Goal: Transaction & Acquisition: Download file/media

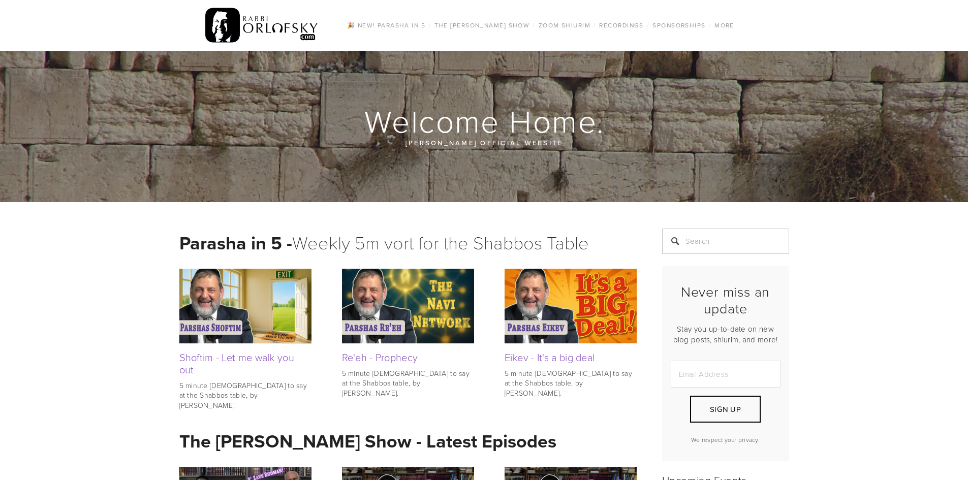
scroll to position [203, 0]
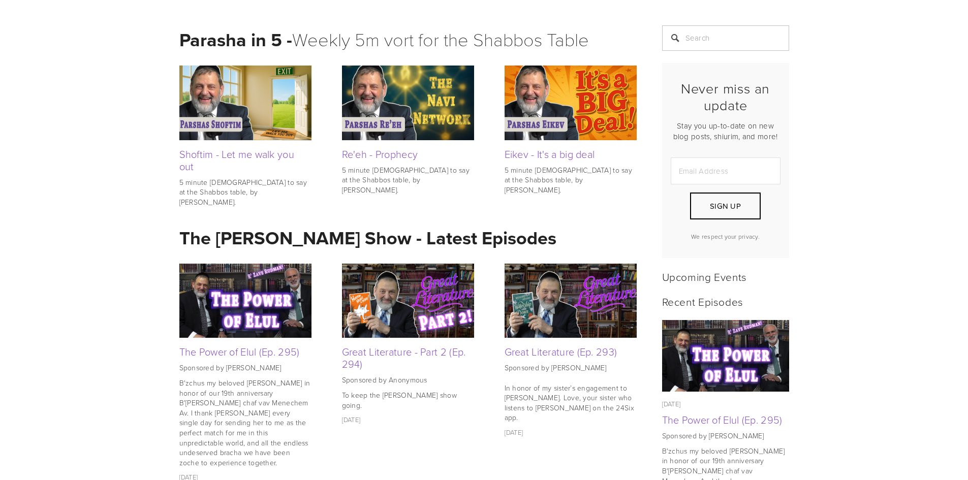
click at [216, 108] on img at bounding box center [245, 103] width 132 height 74
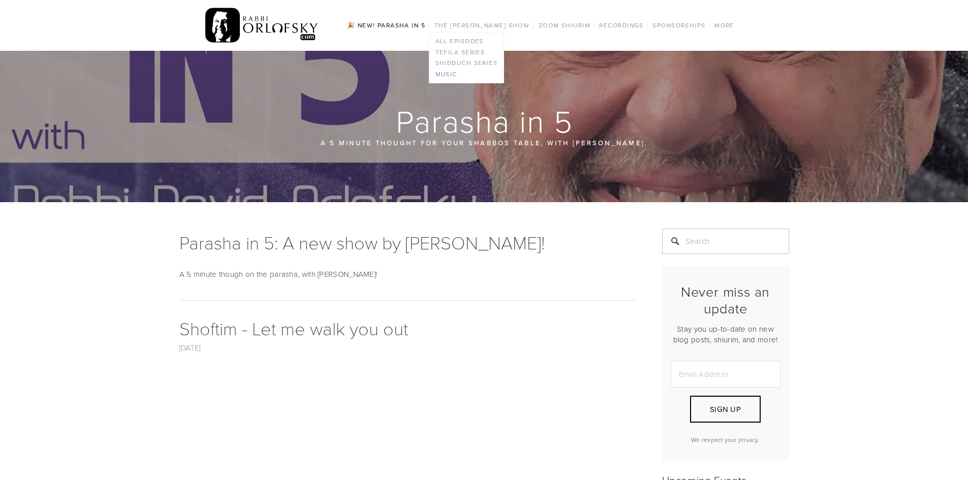
click at [437, 75] on link "Music" at bounding box center [466, 74] width 75 height 11
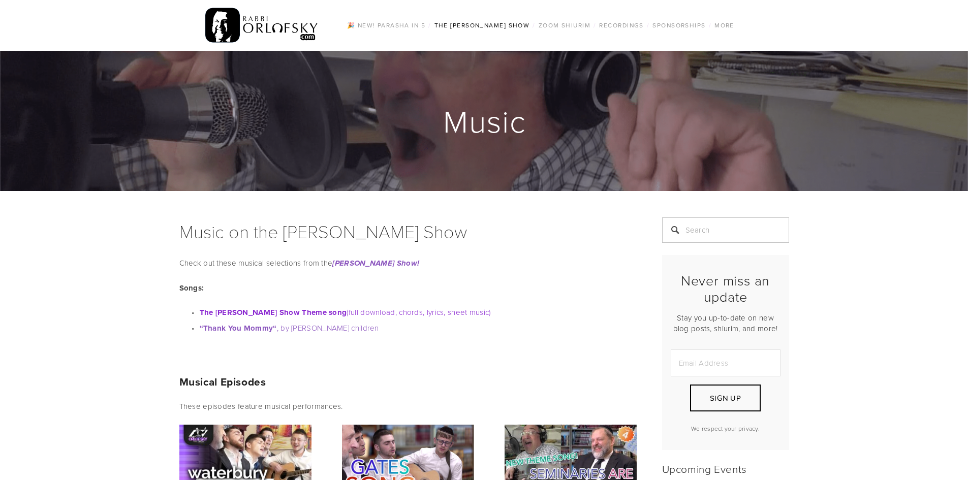
click at [362, 313] on link "The [PERSON_NAME] Show Theme song (full download, chords, lyrics, sheet music)" at bounding box center [345, 312] width 291 height 11
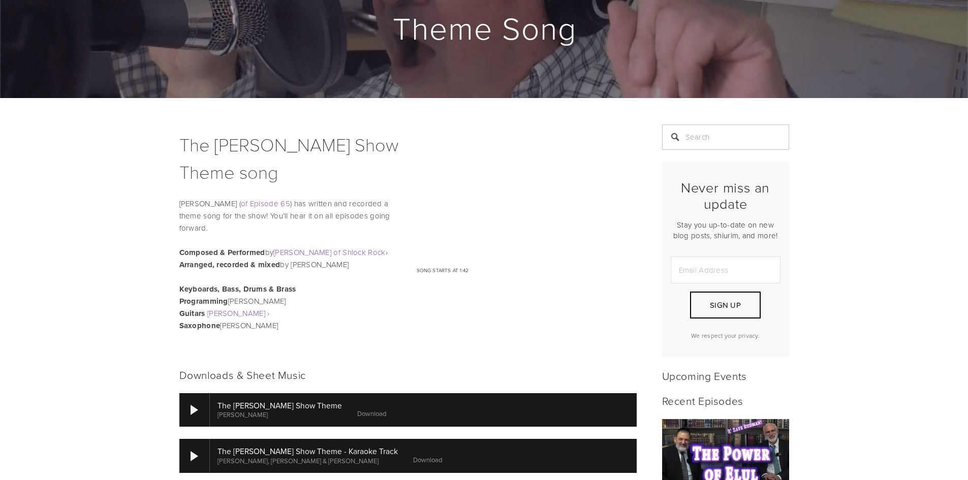
scroll to position [305, 0]
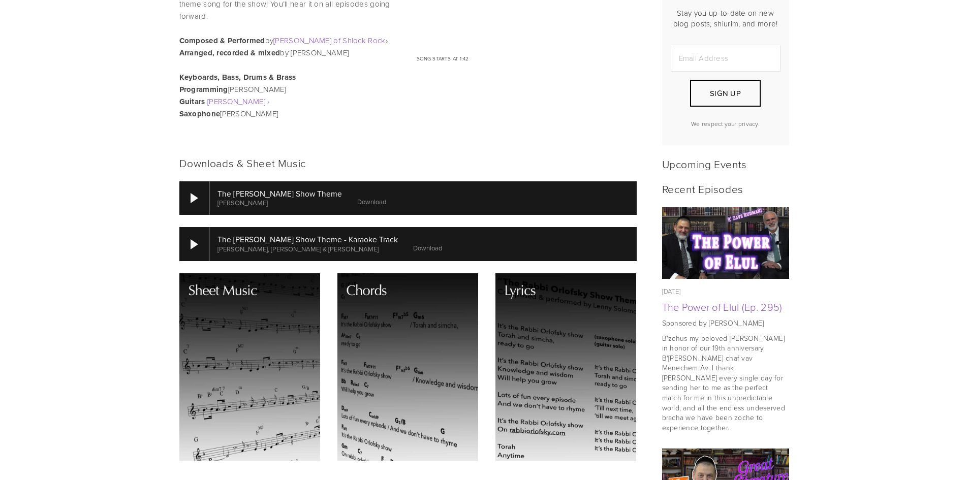
click at [364, 198] on link "Download" at bounding box center [371, 201] width 29 height 9
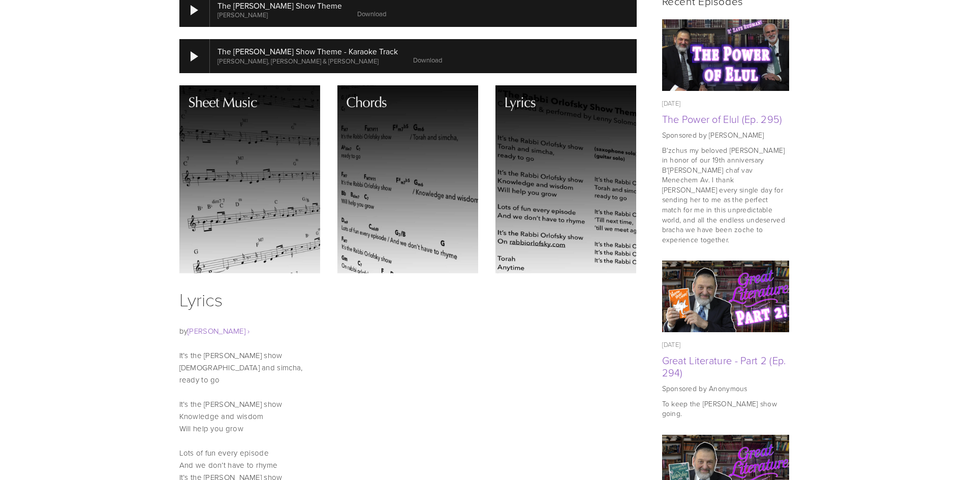
scroll to position [457, 0]
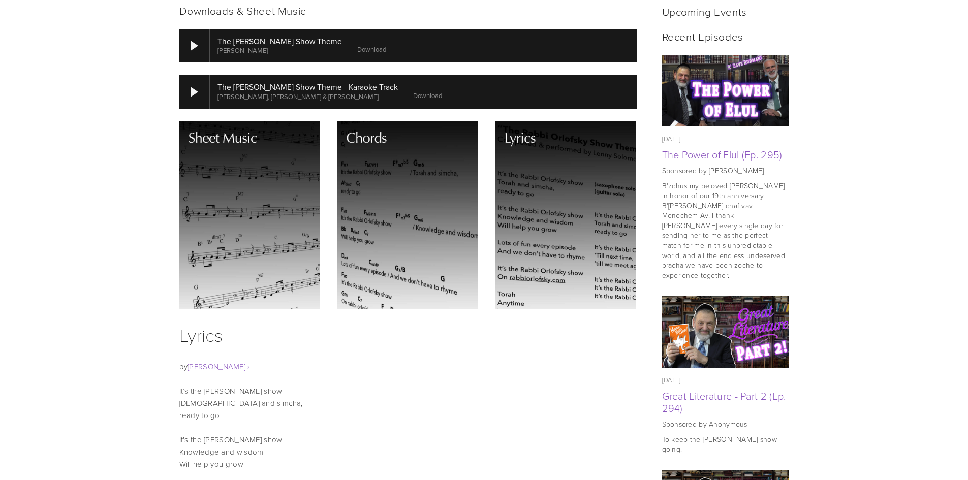
click at [247, 212] on img at bounding box center [249, 215] width 141 height 188
click at [445, 186] on img at bounding box center [407, 215] width 141 height 188
click at [578, 191] on img at bounding box center [565, 215] width 141 height 188
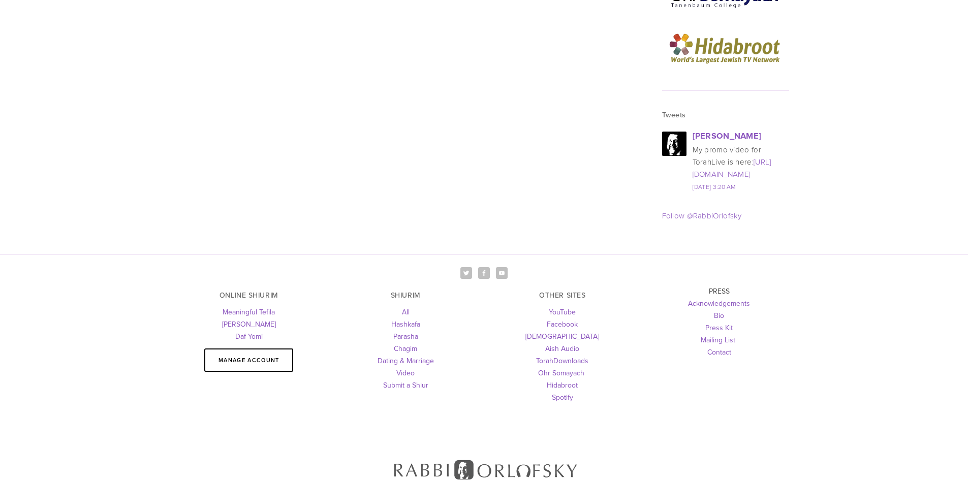
scroll to position [1386, 0]
